Goal: Find specific page/section: Find specific page/section

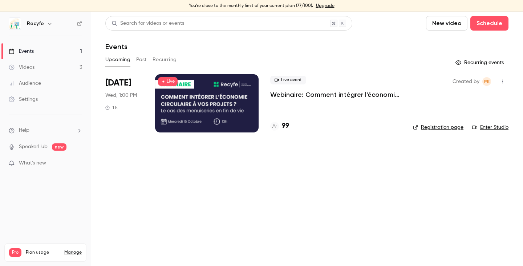
click at [285, 126] on h4 "99" at bounding box center [285, 126] width 7 height 10
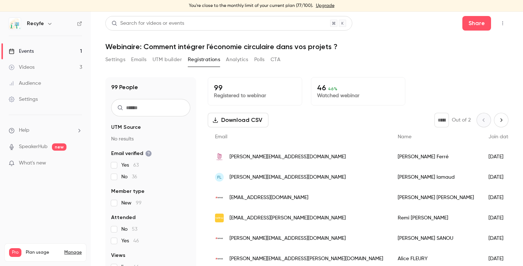
click at [156, 109] on input "text" at bounding box center [150, 107] width 79 height 17
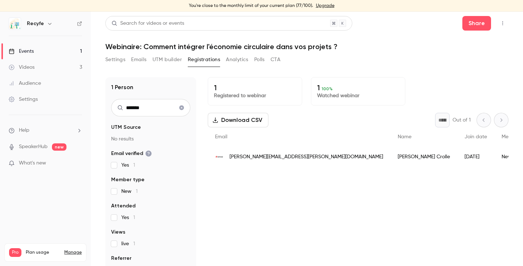
type input "*******"
click at [180, 107] on icon "Clear search" at bounding box center [182, 107] width 5 height 5
